Goal: Information Seeking & Learning: Learn about a topic

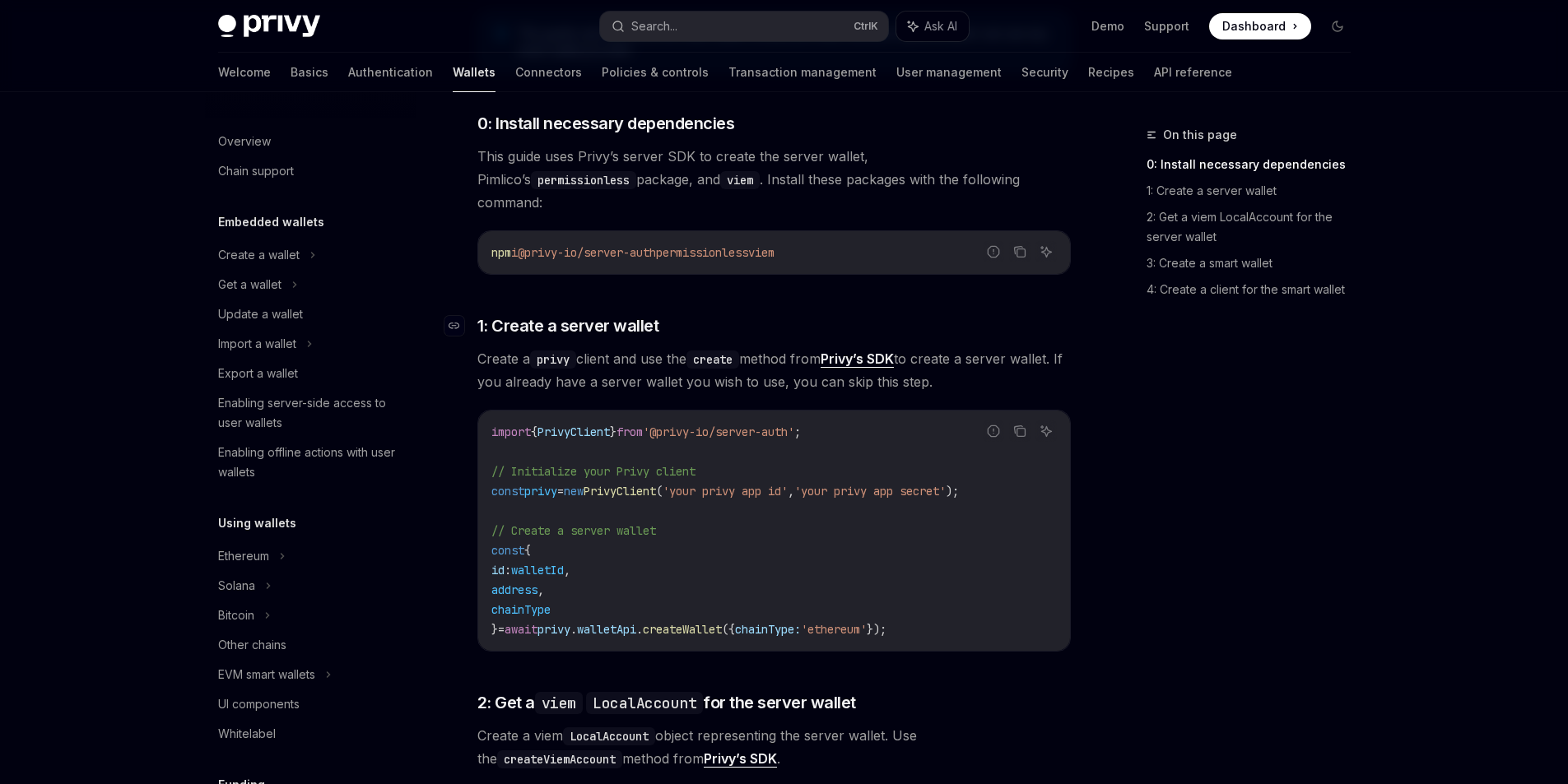
scroll to position [728, 0]
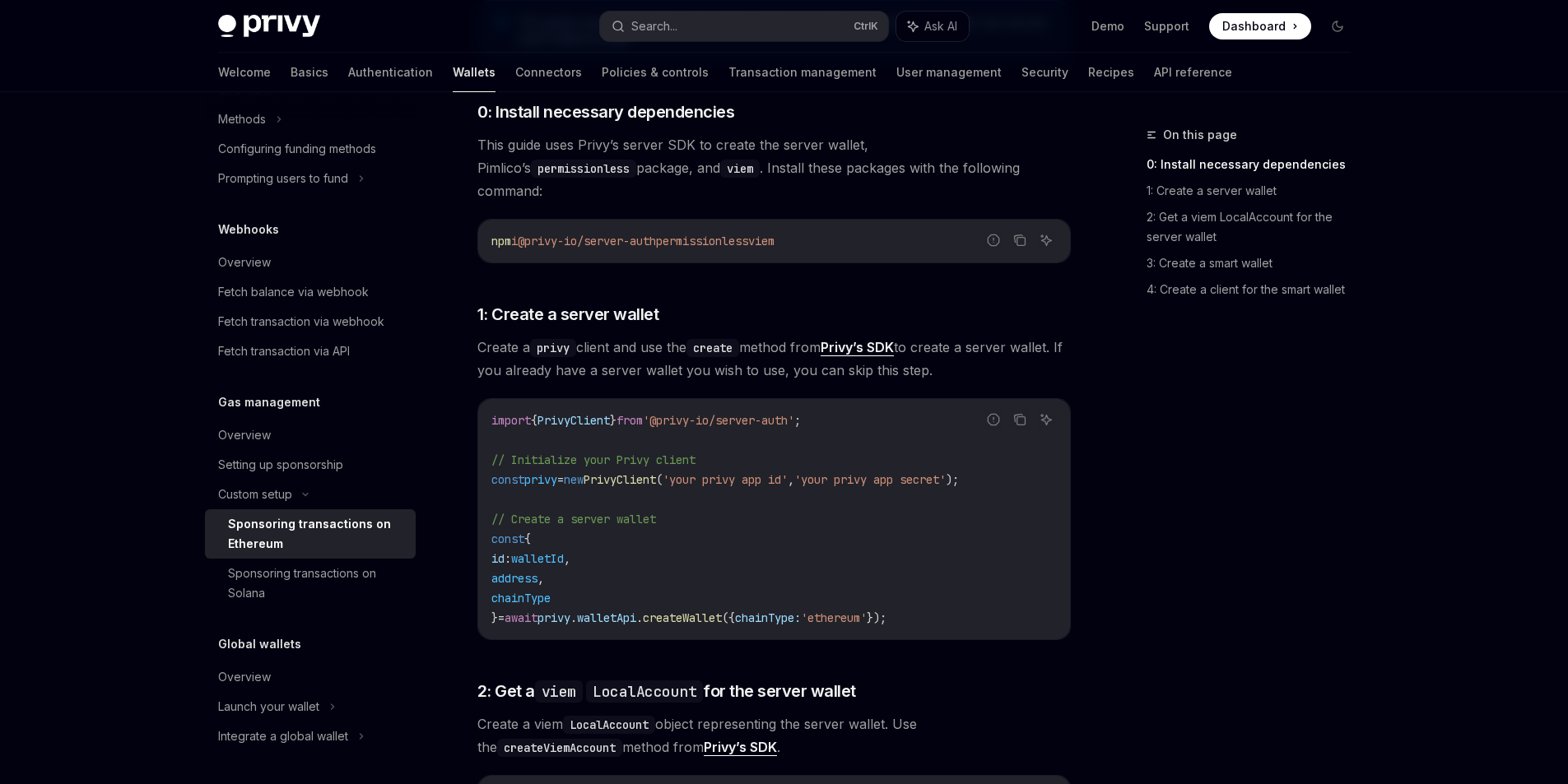
click at [747, 233] on span "permissionless" at bounding box center [702, 240] width 92 height 14
click at [739, 233] on span "permissionless" at bounding box center [702, 240] width 92 height 14
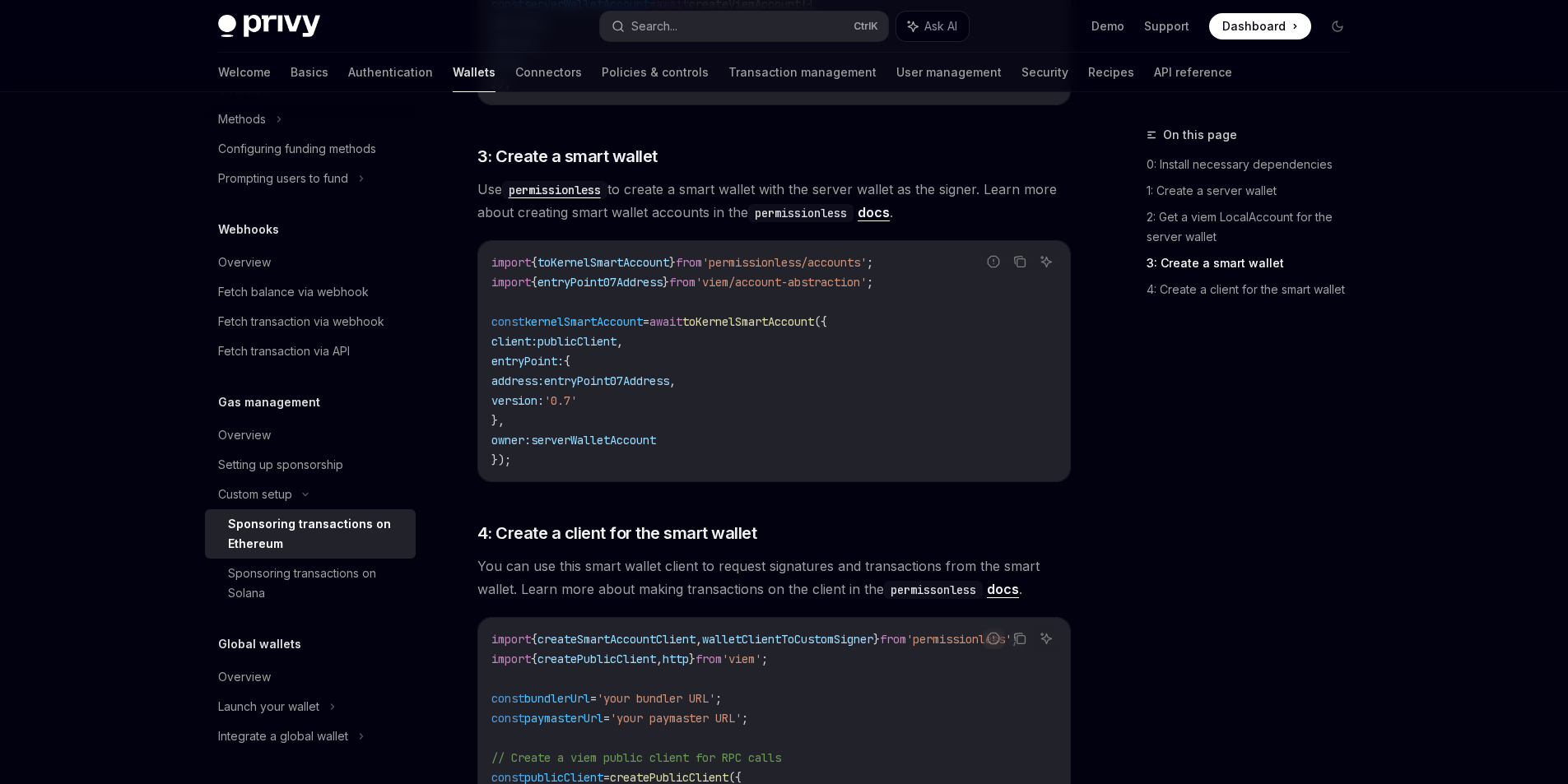
scroll to position [1316, 0]
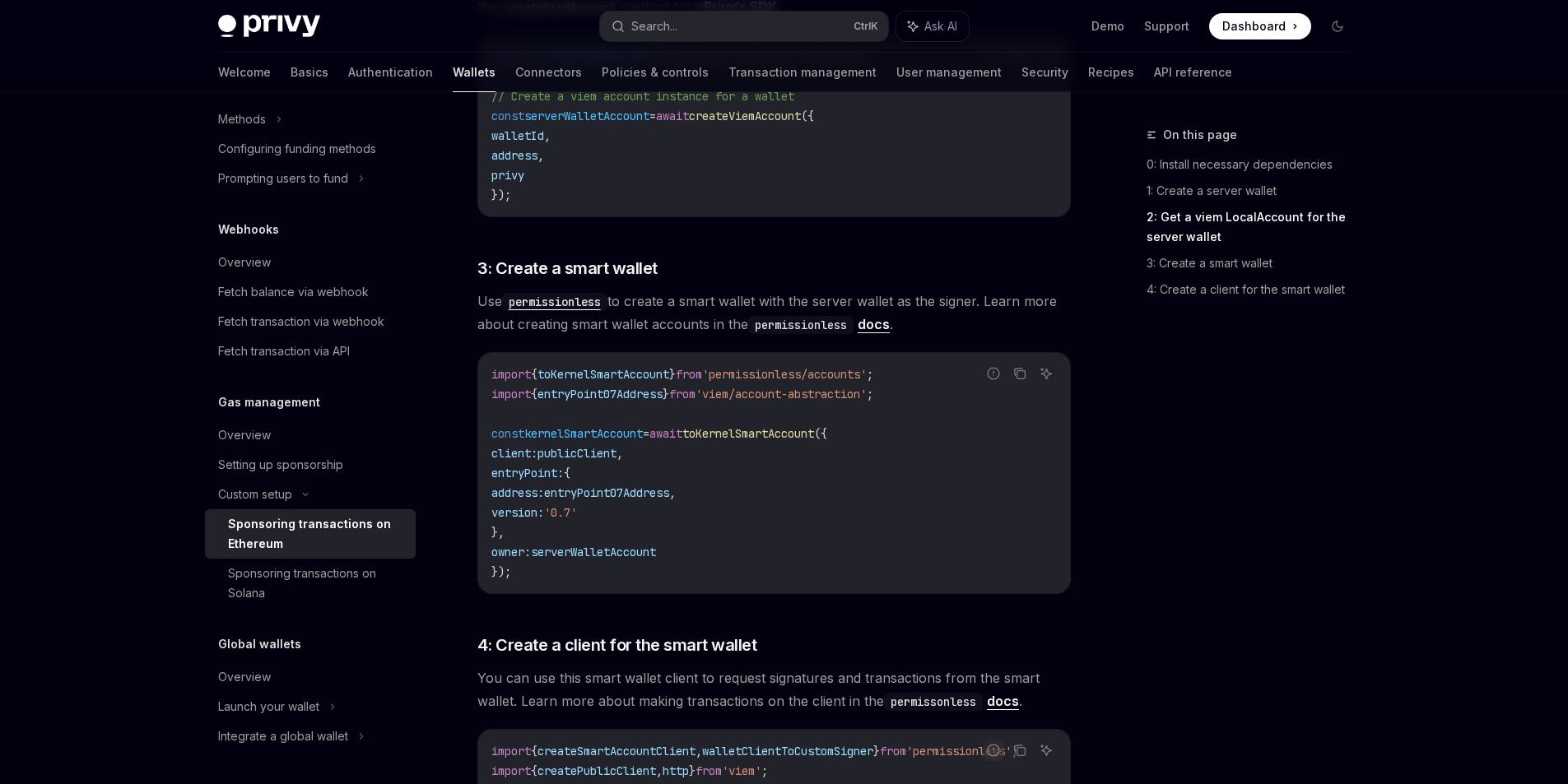
click at [778, 367] on span "'permissionless/accounts'" at bounding box center [784, 374] width 164 height 14
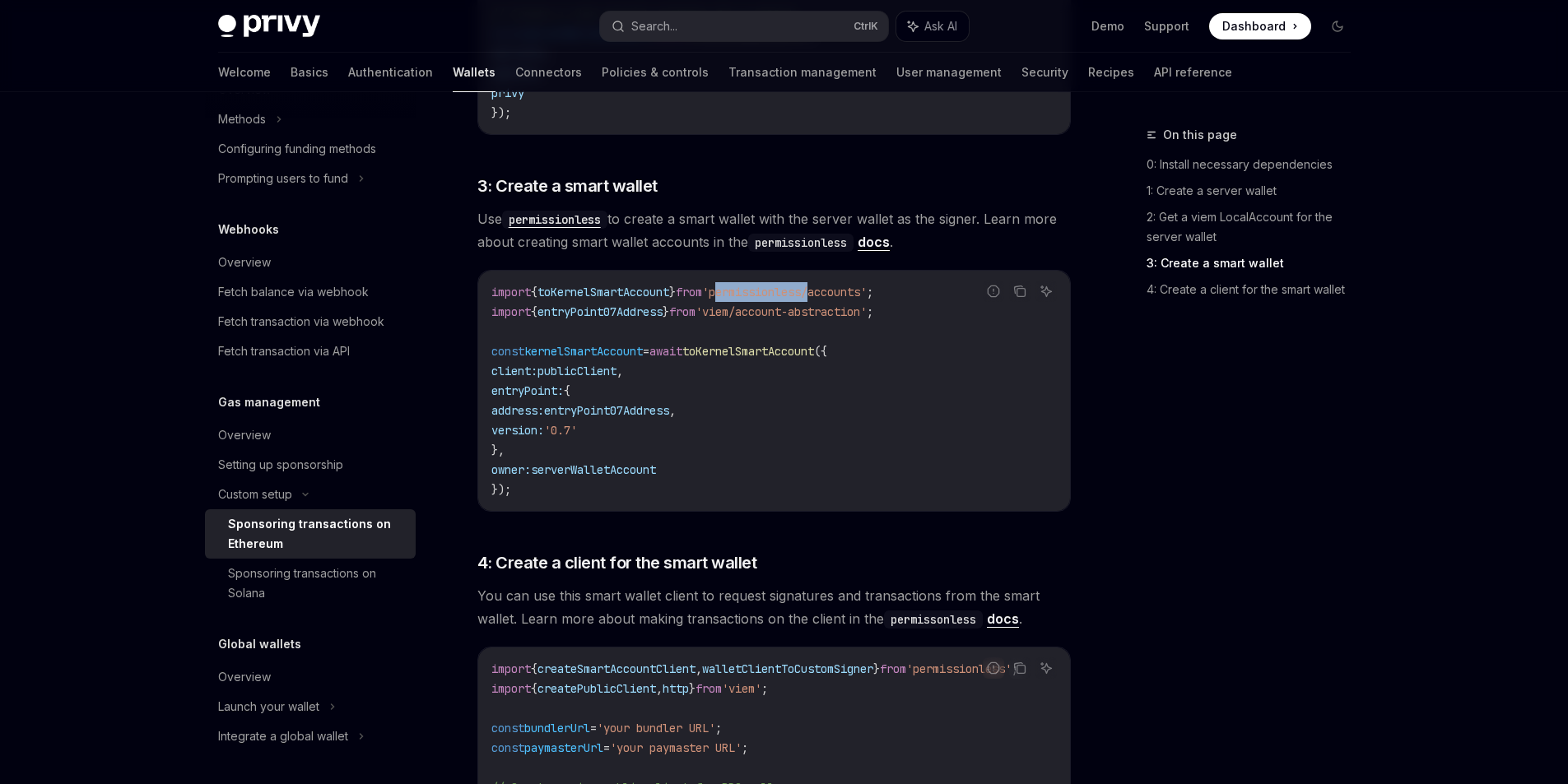
scroll to position [2093, 0]
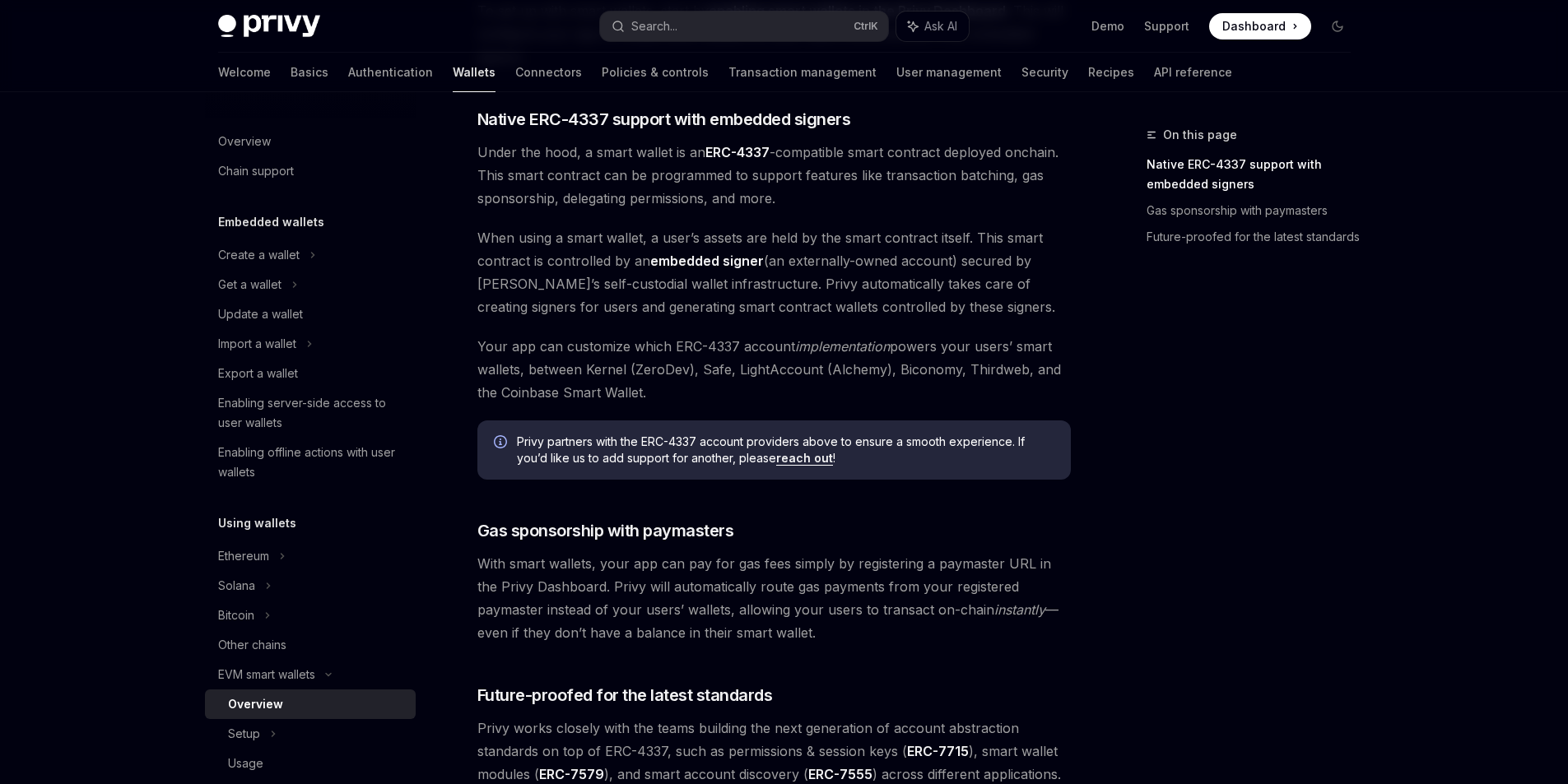
scroll to position [1182, 0]
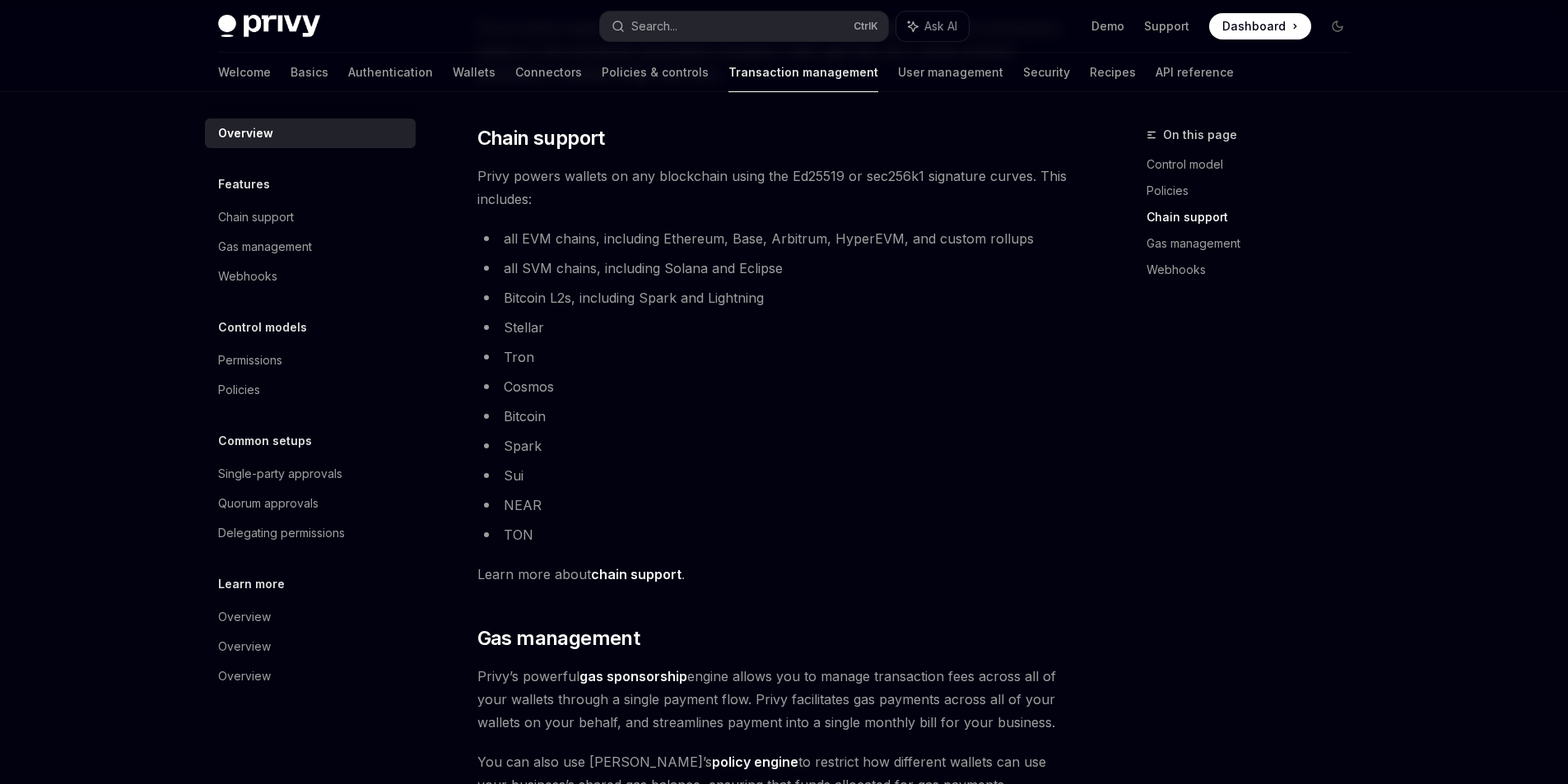
scroll to position [822, 0]
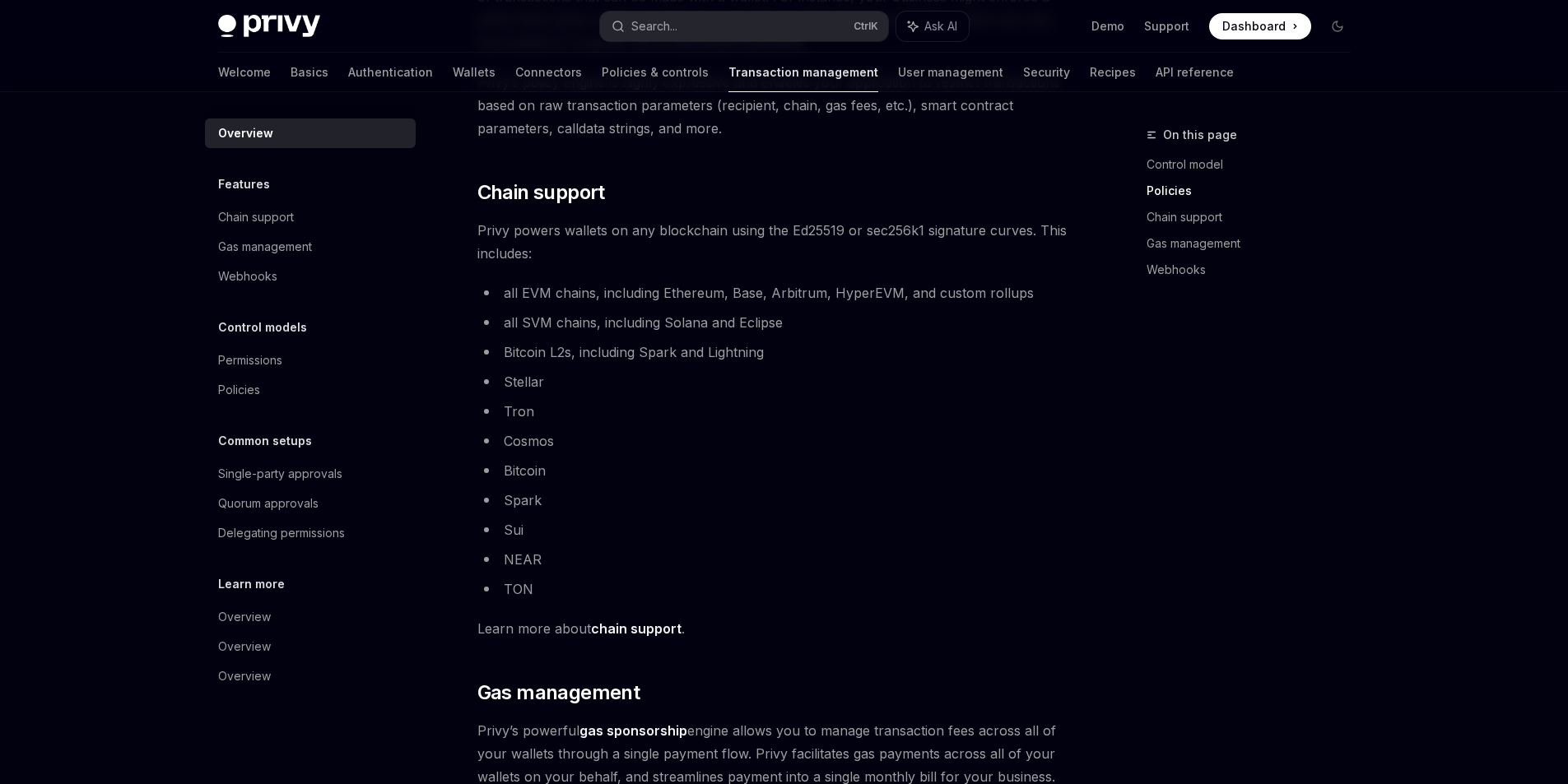
click at [909, 300] on li "all EVM chains, including Ethereum, Base, Arbitrum, HyperEVM, and custom rollups" at bounding box center [774, 293] width 594 height 23
click at [792, 318] on li "all SVM chains, including Solana and Eclipse" at bounding box center [774, 322] width 594 height 23
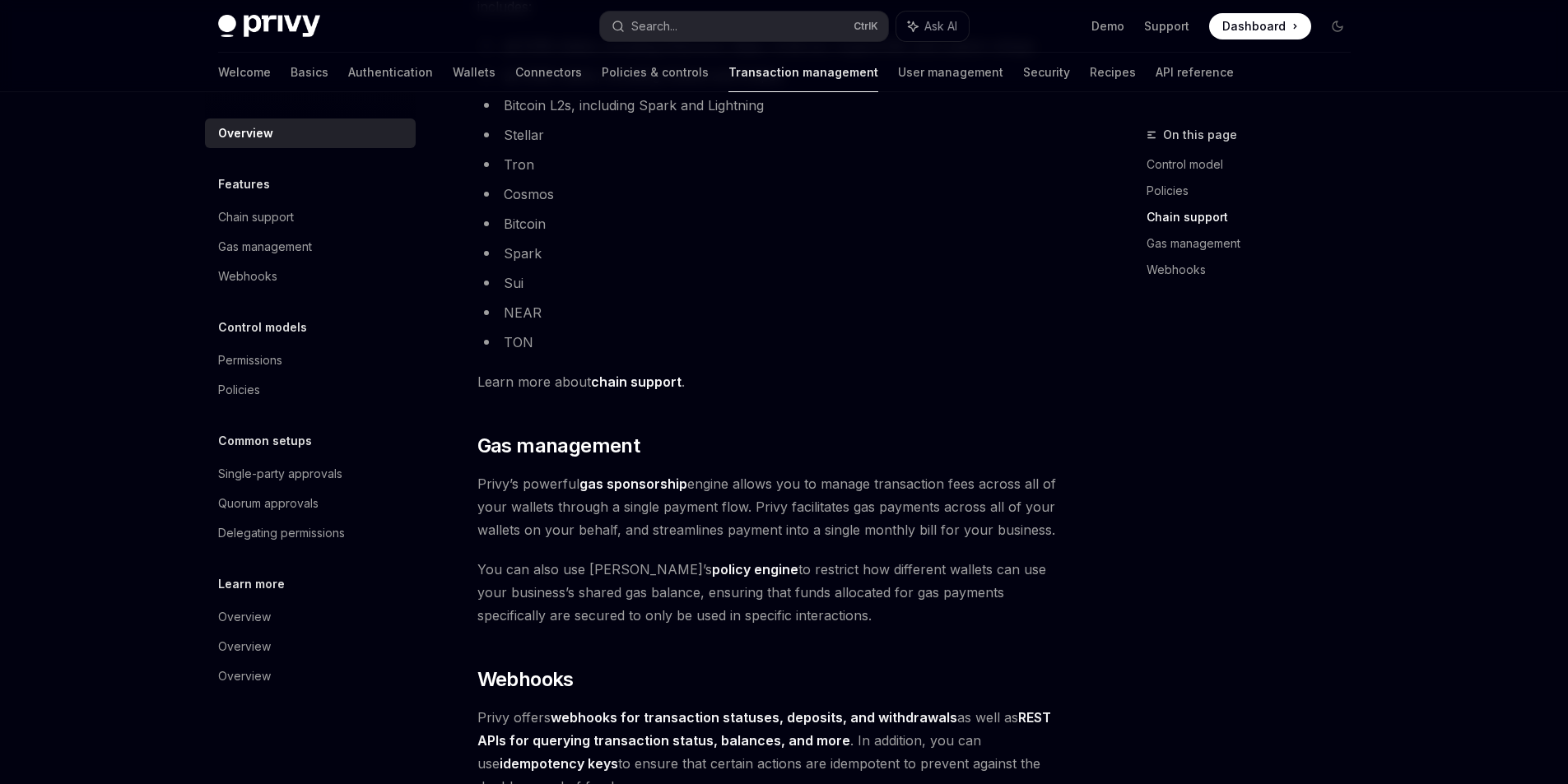
scroll to position [1316, 0]
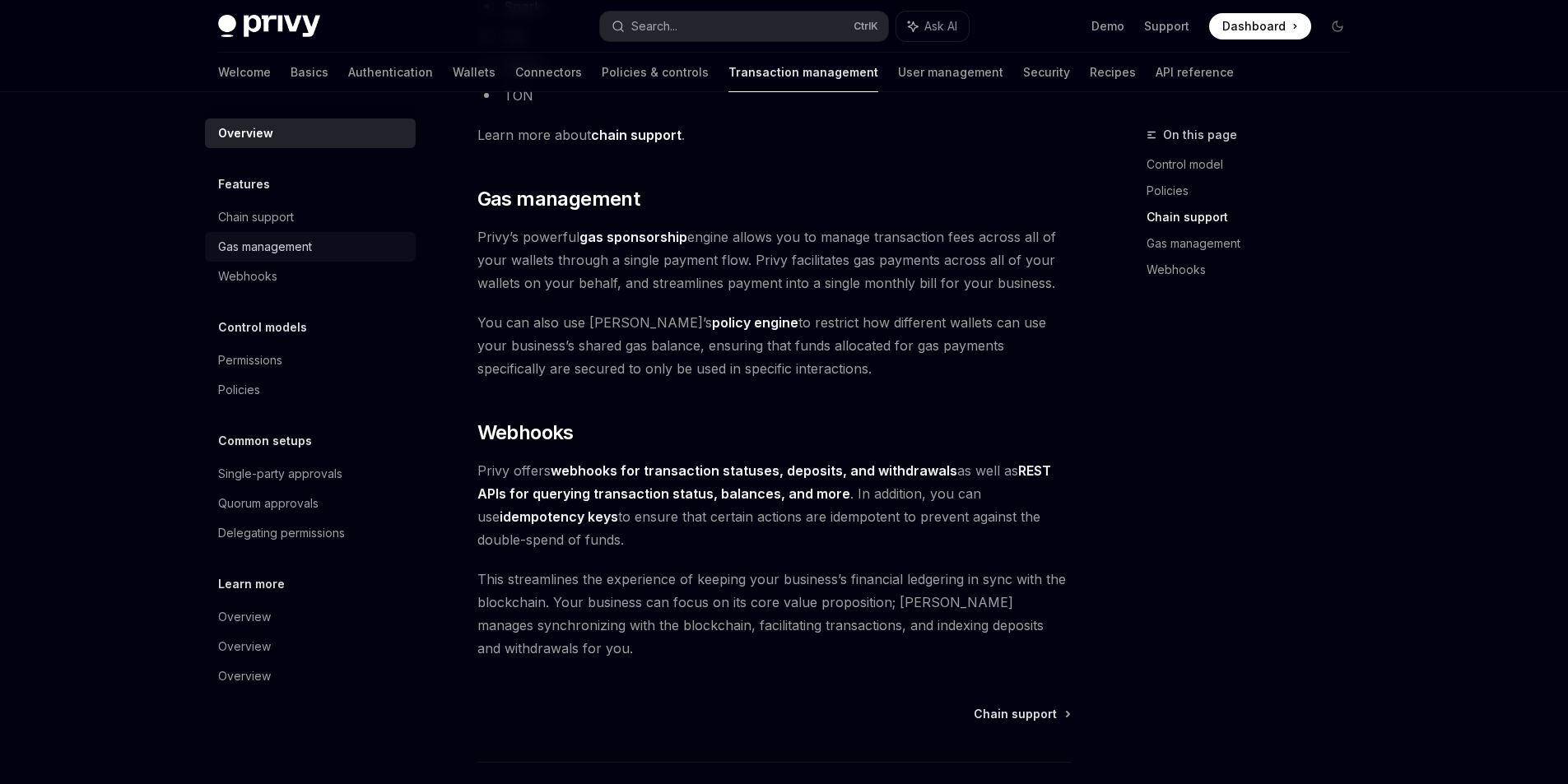
click at [275, 254] on div "Gas management" at bounding box center [265, 246] width 94 height 20
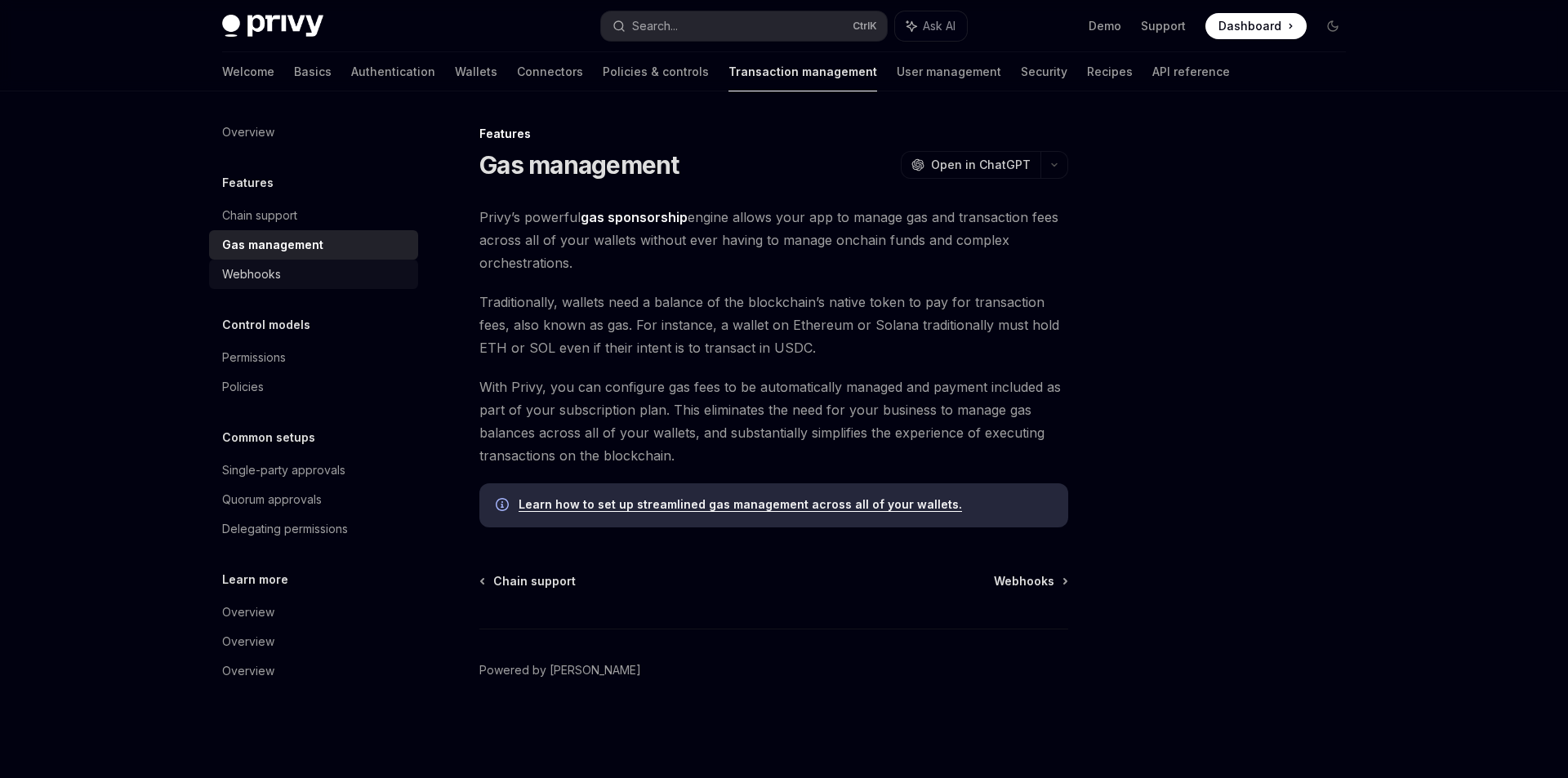
click at [269, 266] on div "Webhooks" at bounding box center [252, 274] width 59 height 19
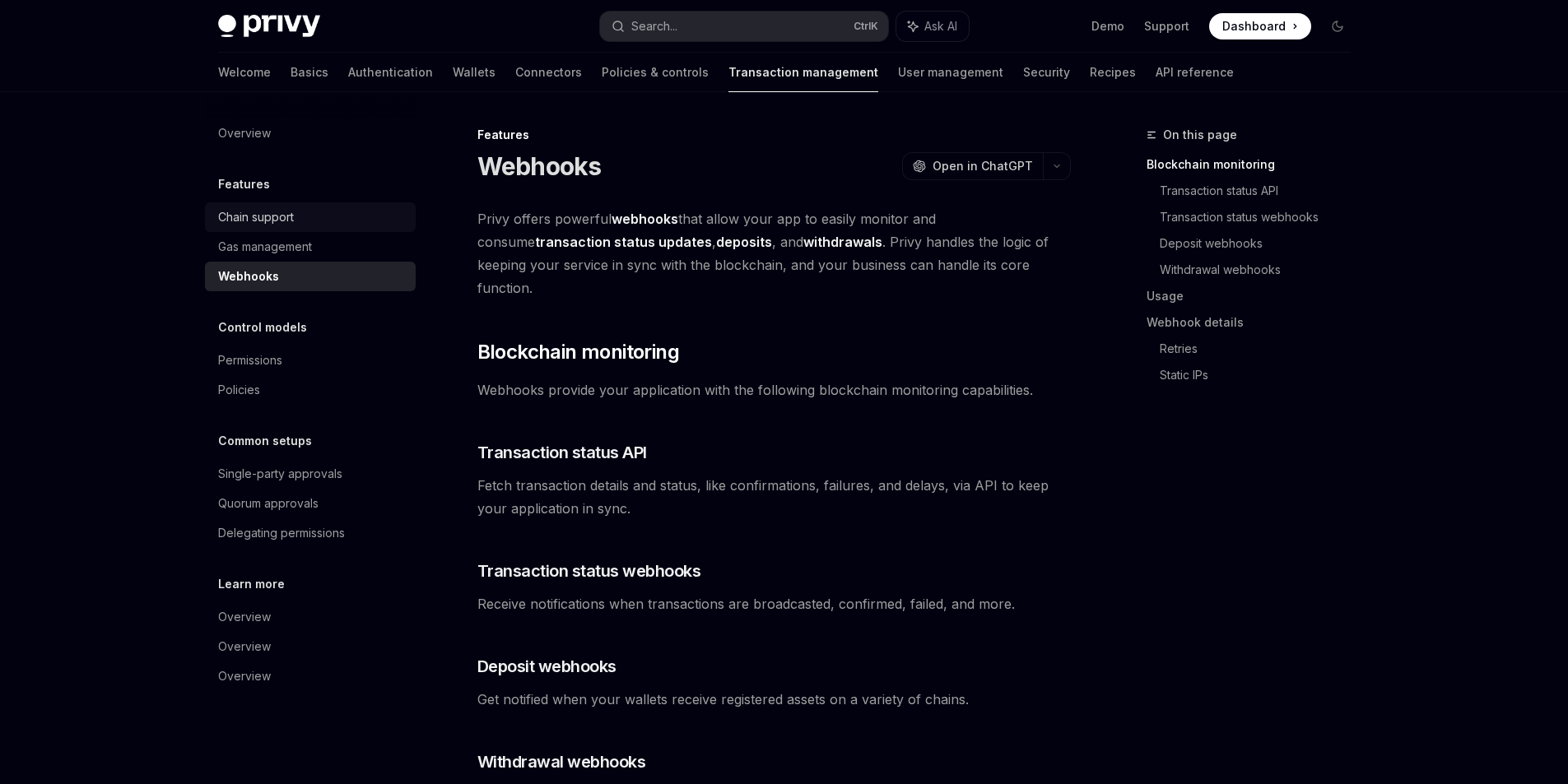
click at [282, 226] on div "Chain support" at bounding box center [256, 217] width 76 height 20
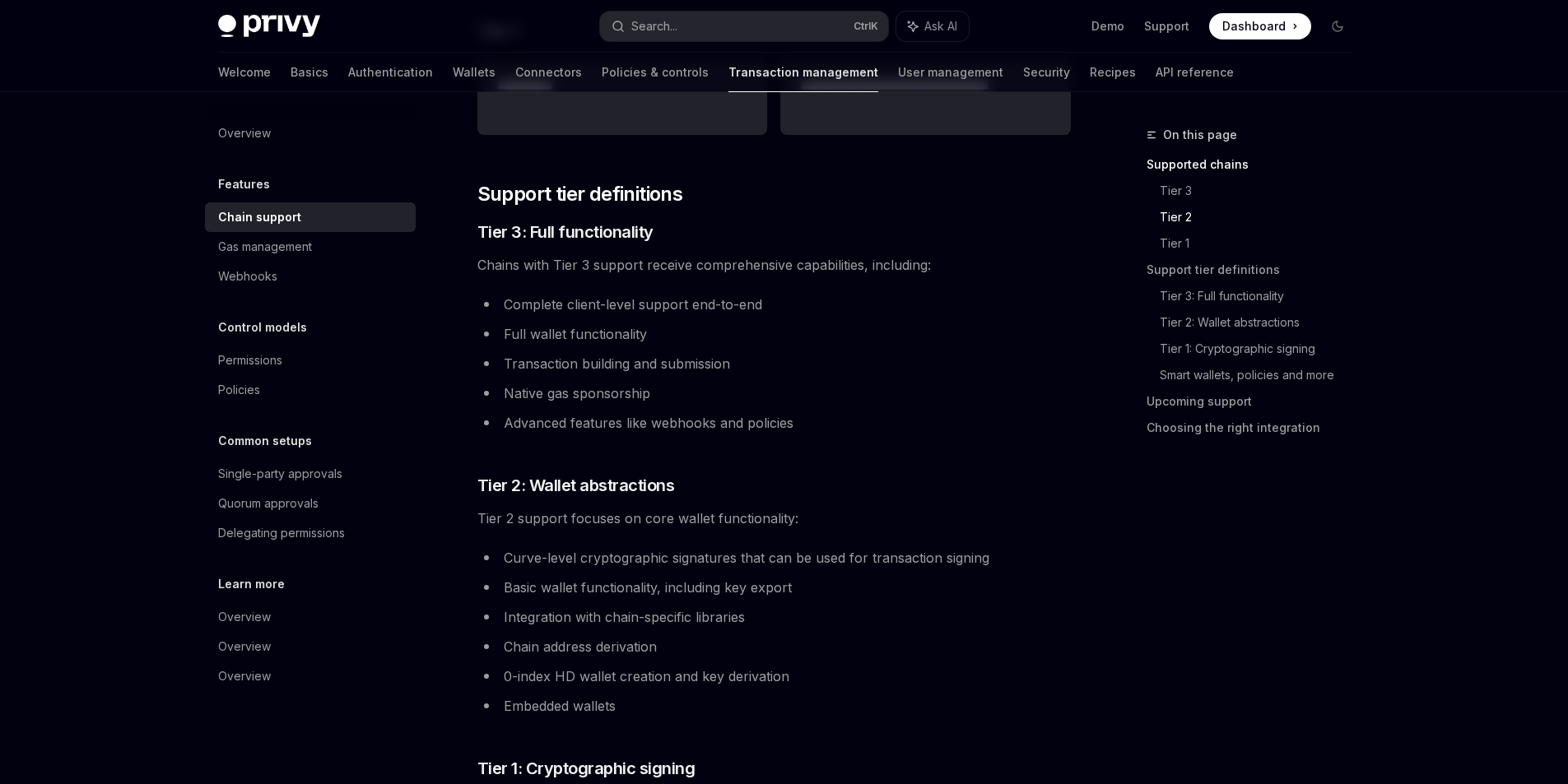
scroll to position [619, 0]
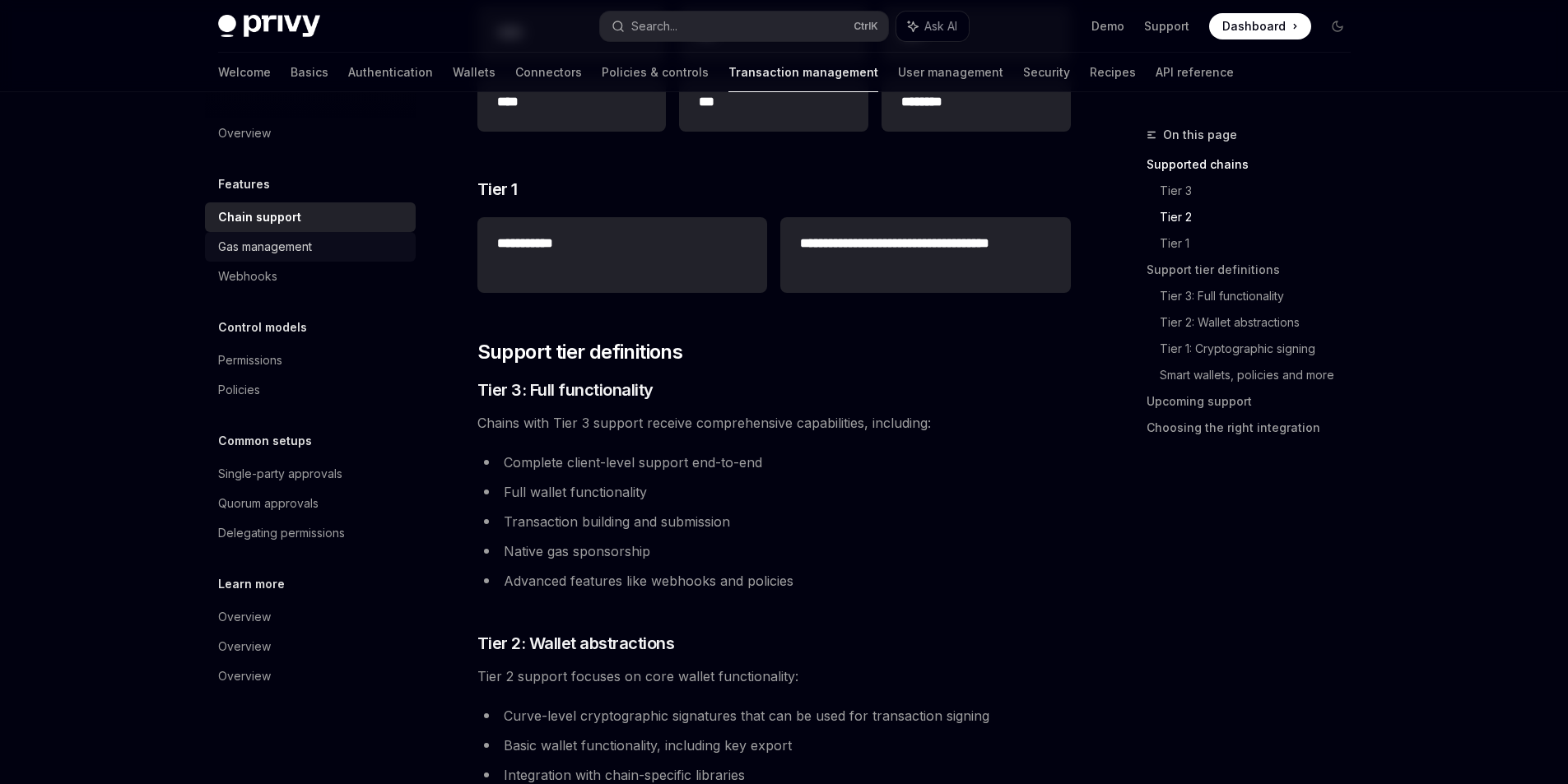
click at [351, 251] on div "Gas management" at bounding box center [312, 246] width 187 height 20
type textarea "*"
